Goal: Information Seeking & Learning: Understand process/instructions

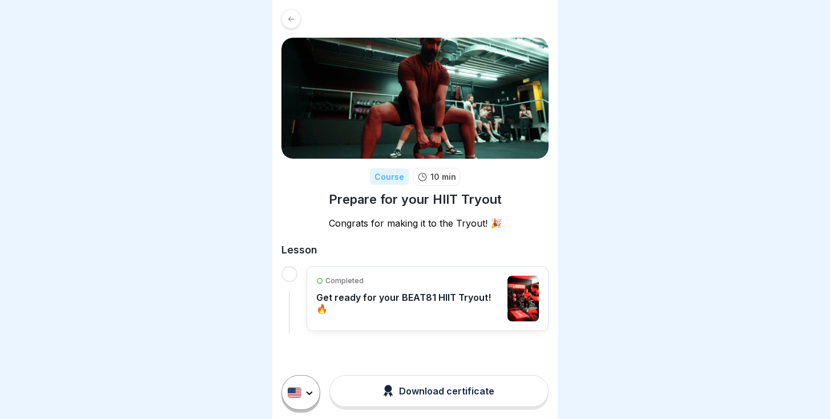
click at [440, 294] on p "Get ready for your BEAT81 HIIT Tryout! 🔥" at bounding box center [409, 303] width 186 height 23
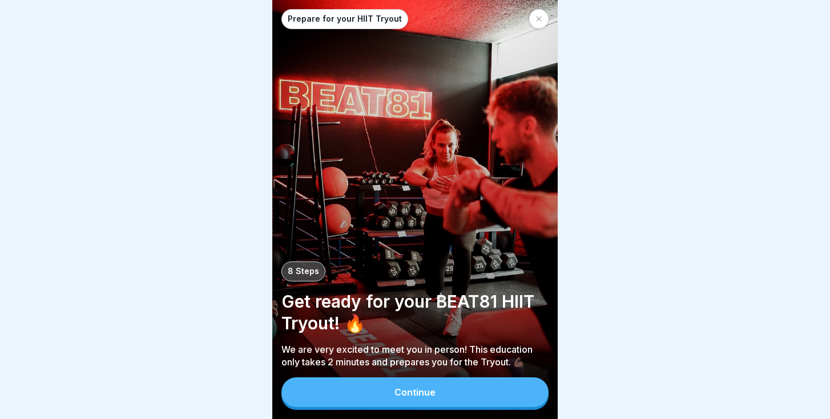
click at [447, 398] on button "Continue" at bounding box center [415, 393] width 267 height 30
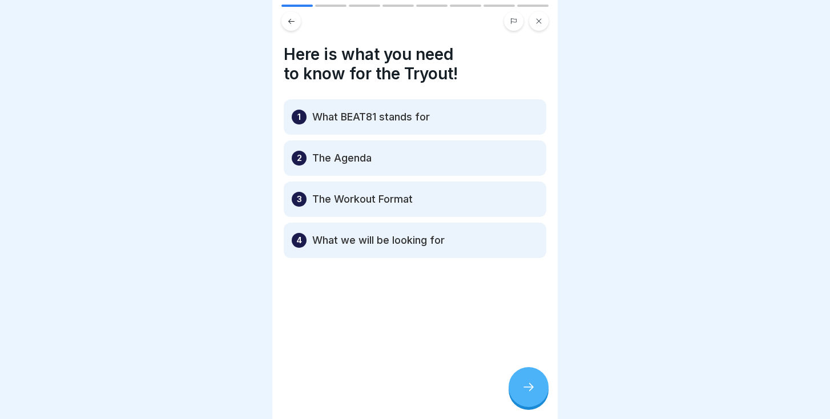
click at [529, 409] on div "Here is what you need to know for the Tryout! 1 What BEAT81 stands for 2 The Ag…" at bounding box center [415, 209] width 286 height 419
click at [529, 391] on icon at bounding box center [529, 387] width 14 height 14
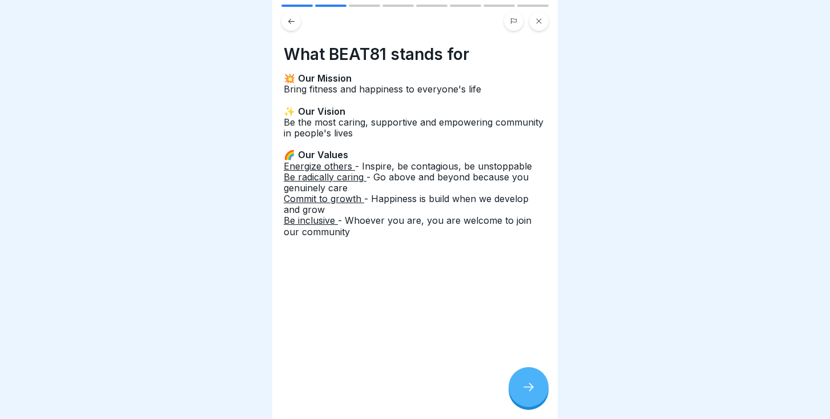
click at [530, 392] on icon at bounding box center [529, 387] width 14 height 14
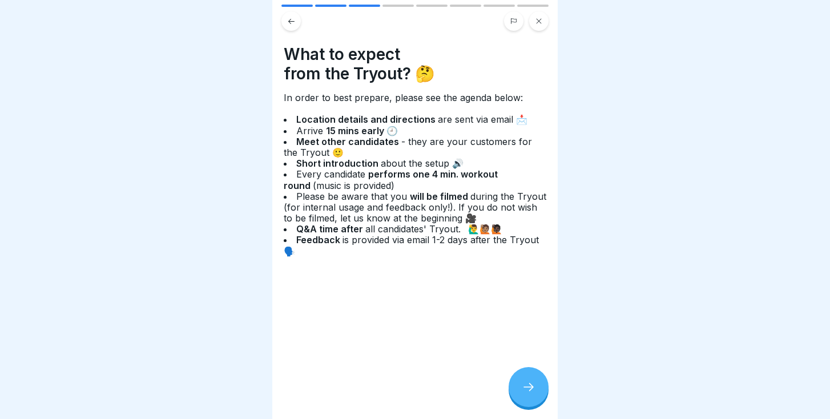
click at [528, 386] on icon at bounding box center [529, 387] width 14 height 14
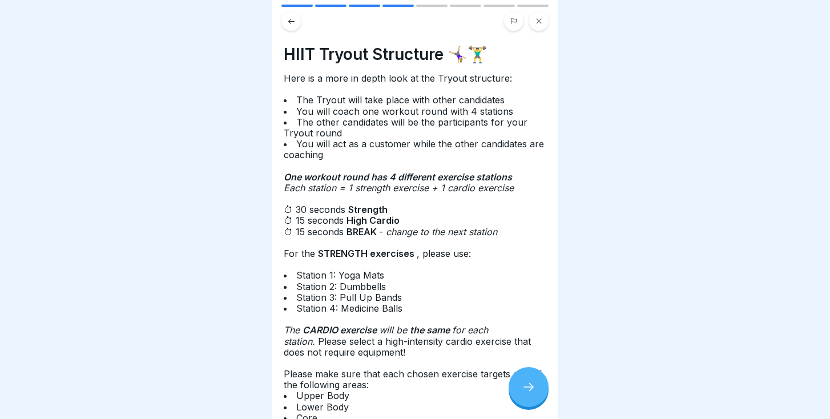
scroll to position [84, 0]
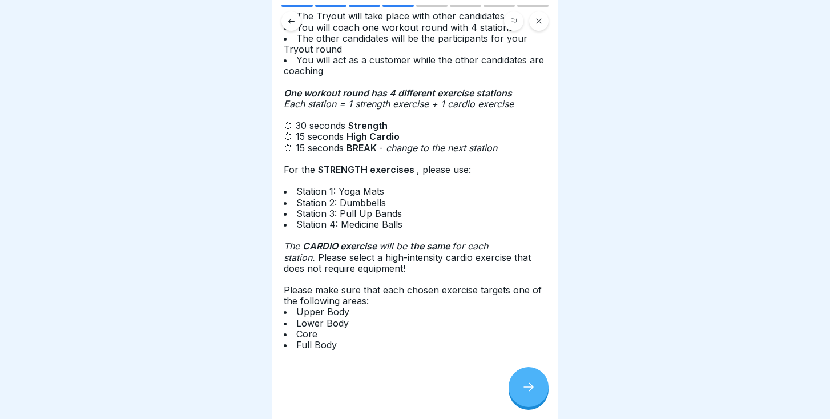
click at [535, 388] on icon at bounding box center [529, 387] width 14 height 14
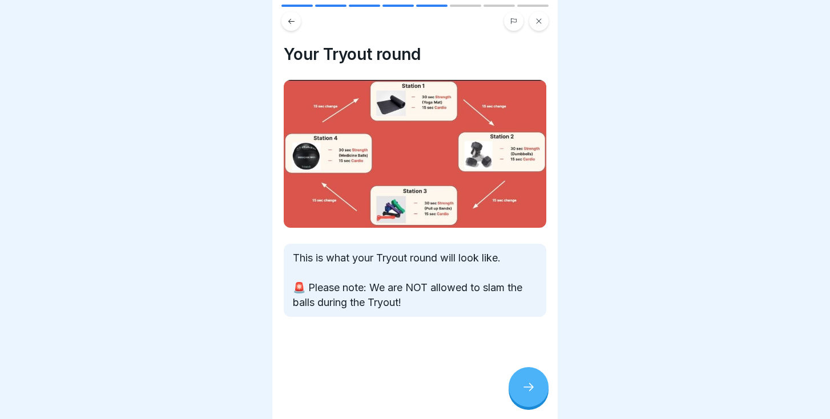
click at [316, 149] on img at bounding box center [415, 154] width 263 height 148
click at [520, 387] on div at bounding box center [529, 387] width 40 height 40
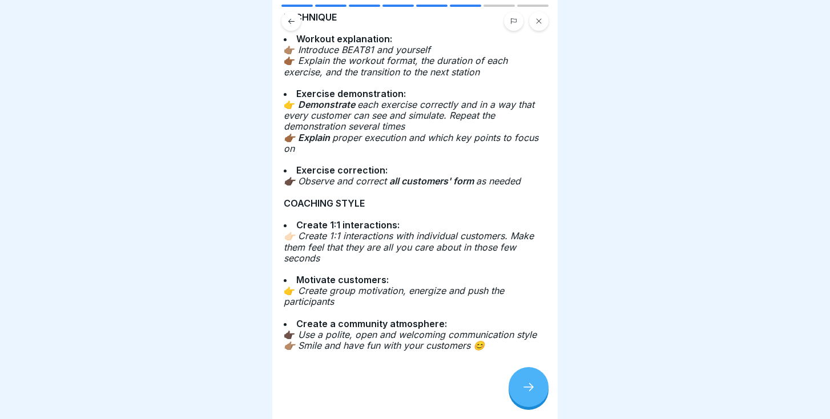
scroll to position [95, 0]
